Goal: Transaction & Acquisition: Purchase product/service

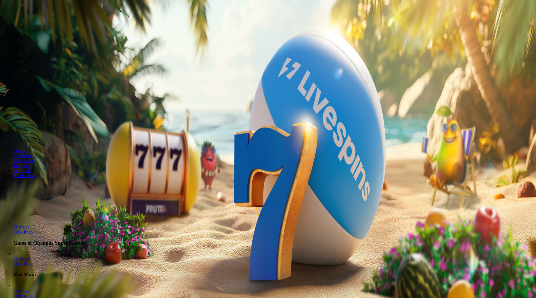
click at [32, 22] on span "Kirjaudu" at bounding box center [39, 20] width 14 height 4
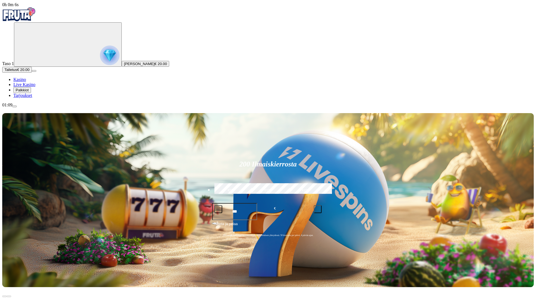
click at [29, 92] on span "Palkkiot" at bounding box center [22, 90] width 13 height 4
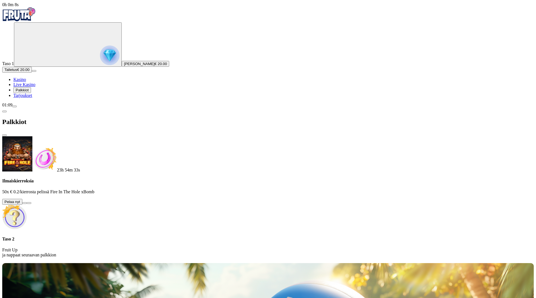
click at [27, 202] on button at bounding box center [24, 203] width 4 height 2
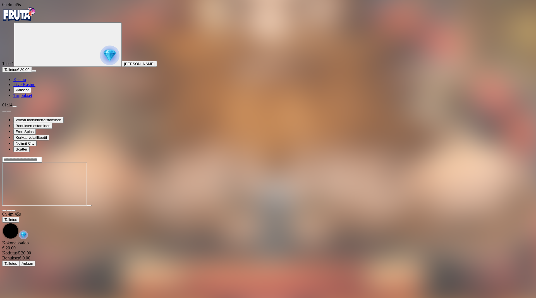
click at [26, 82] on span "Kasino" at bounding box center [19, 79] width 13 height 5
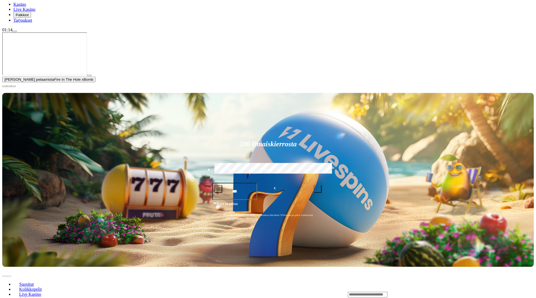
scroll to position [85, 0]
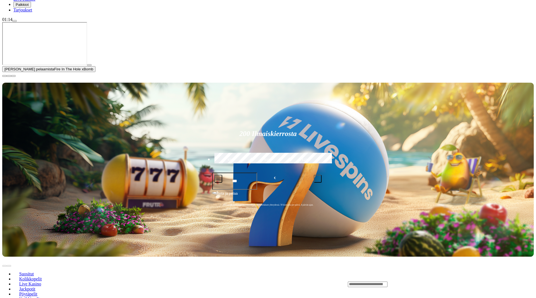
click at [4, 76] on span "close icon" at bounding box center [4, 76] width 0 height 0
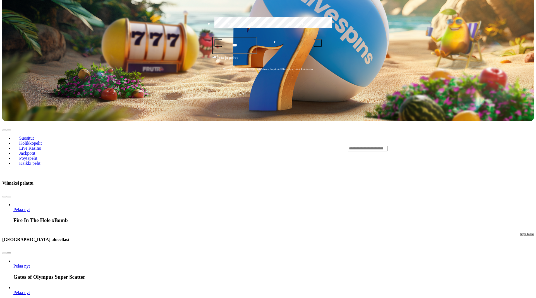
scroll to position [171, 0]
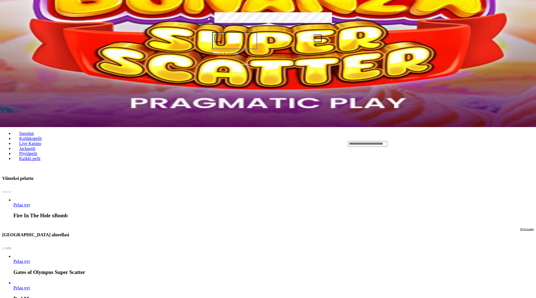
click at [9, 248] on span "chevron-right icon" at bounding box center [9, 248] width 0 height 0
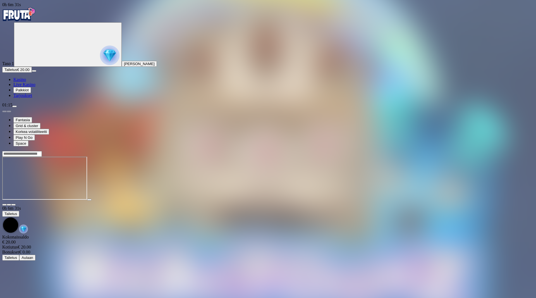
click at [4, 205] on span "close icon" at bounding box center [4, 205] width 0 height 0
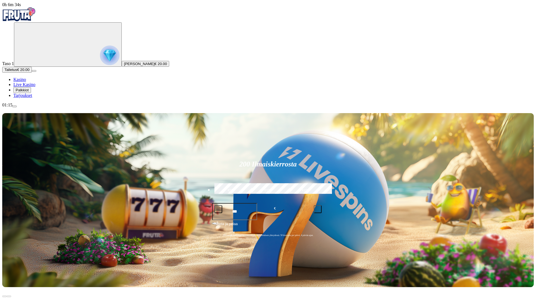
scroll to position [114, 0]
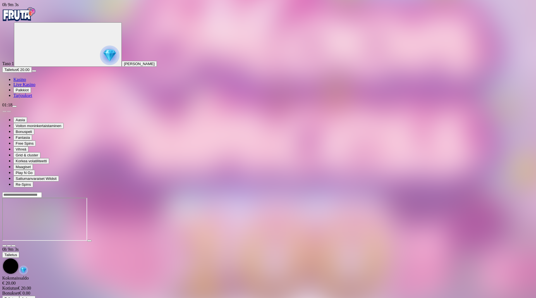
click at [4, 246] on span "close icon" at bounding box center [4, 246] width 0 height 0
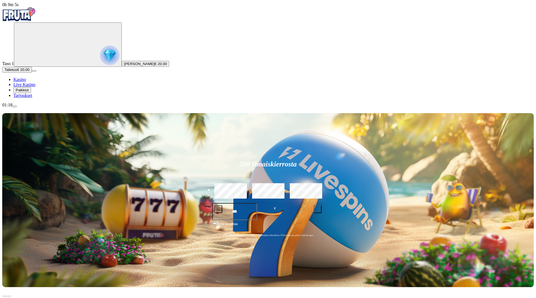
click at [26, 82] on span "Kasino" at bounding box center [19, 79] width 13 height 5
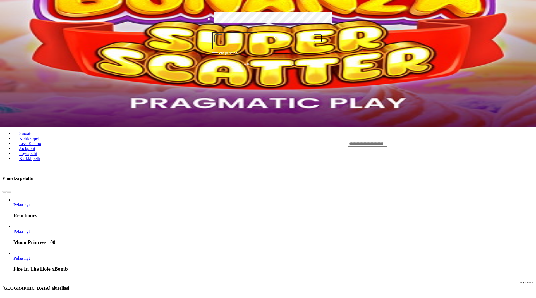
scroll to position [28, 0]
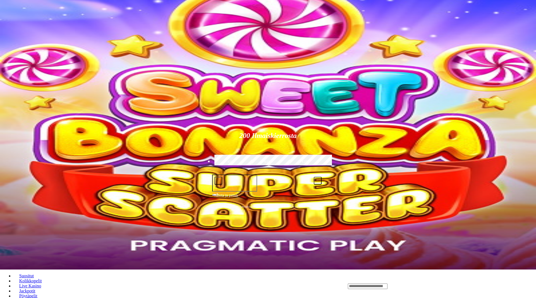
click at [388, 283] on input "Search" at bounding box center [368, 286] width 40 height 6
type input "**********"
click at [376, 292] on link "Pelaa nyt" at bounding box center [367, 294] width 16 height 5
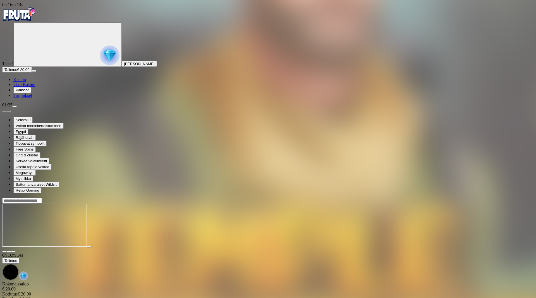
click at [26, 82] on span "Kasino" at bounding box center [19, 79] width 13 height 5
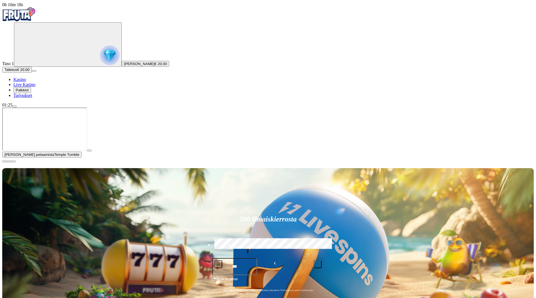
type input "**********"
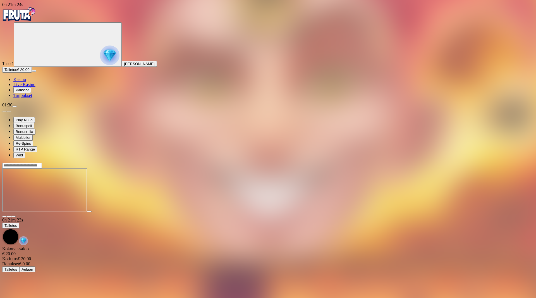
click at [26, 82] on span "Kasino" at bounding box center [19, 79] width 13 height 5
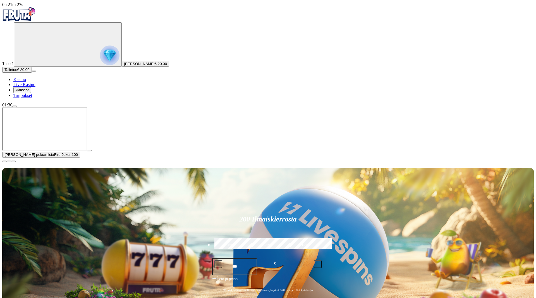
type input "**********"
